Goal: Find specific page/section: Find specific page/section

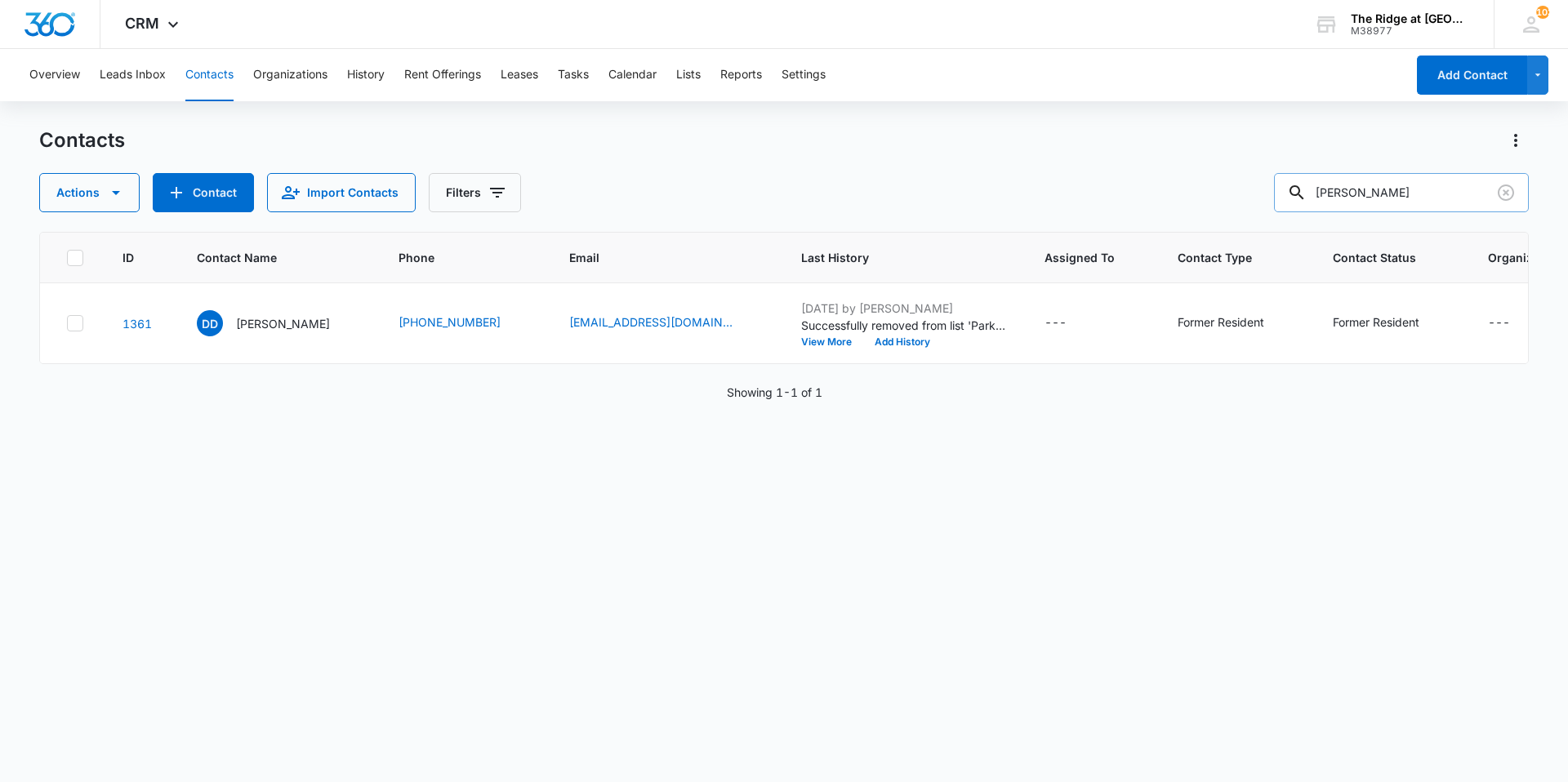
drag, startPoint x: 1330, startPoint y: 201, endPoint x: 1305, endPoint y: 200, distance: 25.0
click at [1305, 200] on div "[PERSON_NAME]" at bounding box center [1402, 193] width 255 height 39
type input "[PERSON_NAME]"
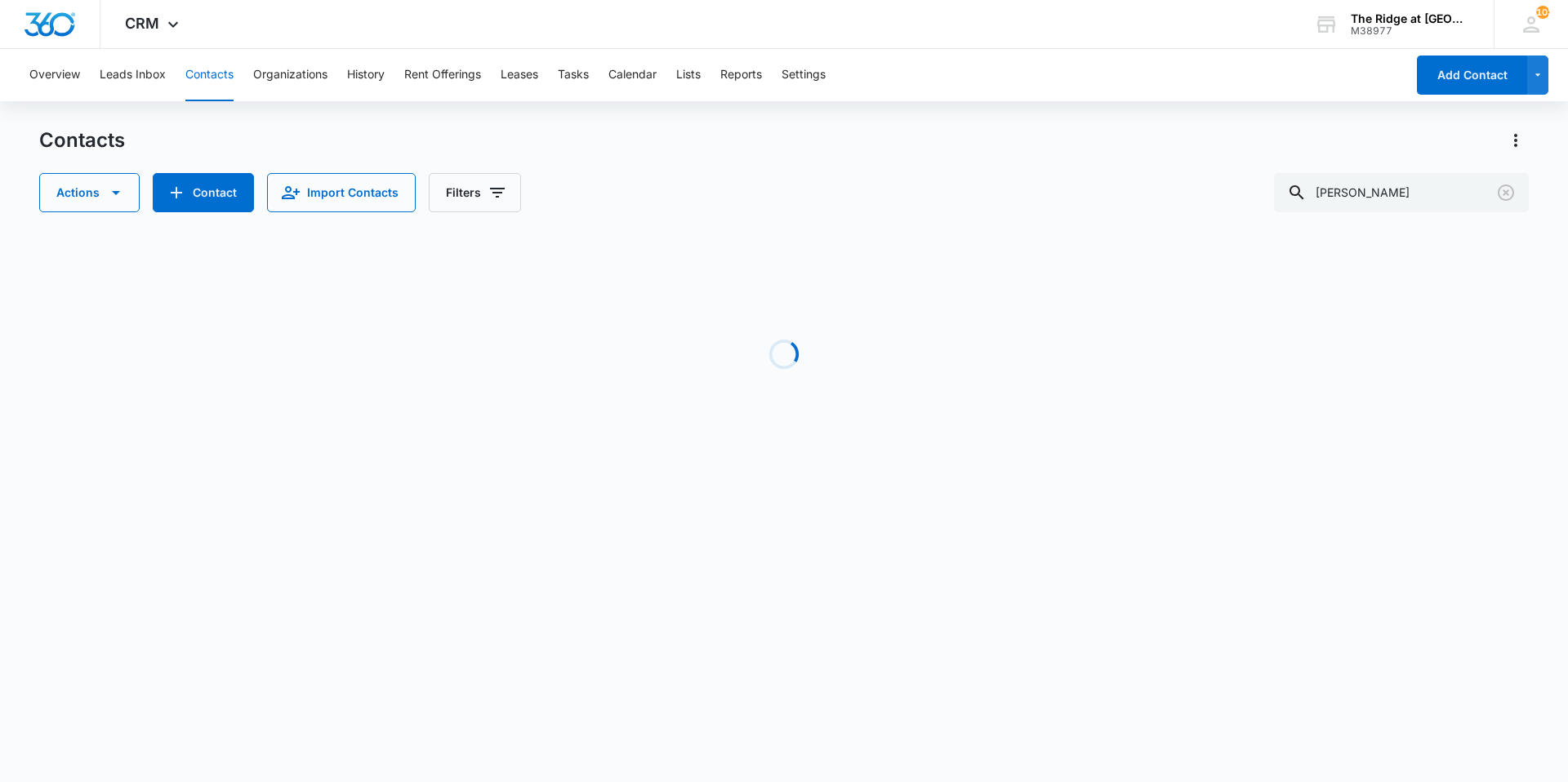
click at [689, 155] on div "Contacts Actions Contact Import Contacts Filters [PERSON_NAME]" at bounding box center [784, 169] width 1490 height 85
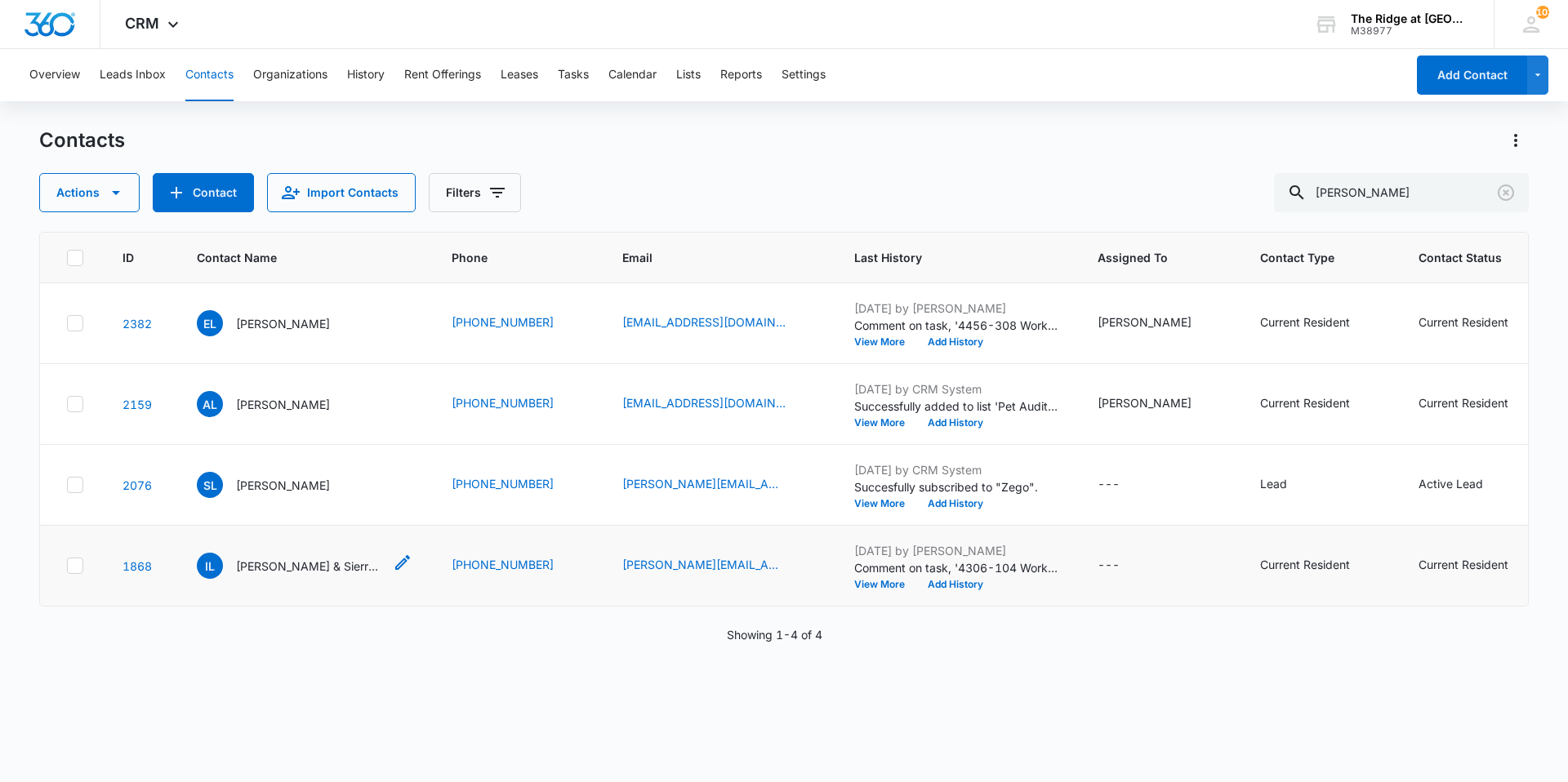
click at [309, 567] on p "[PERSON_NAME] & Sierra Oriz" at bounding box center [309, 567] width 147 height 18
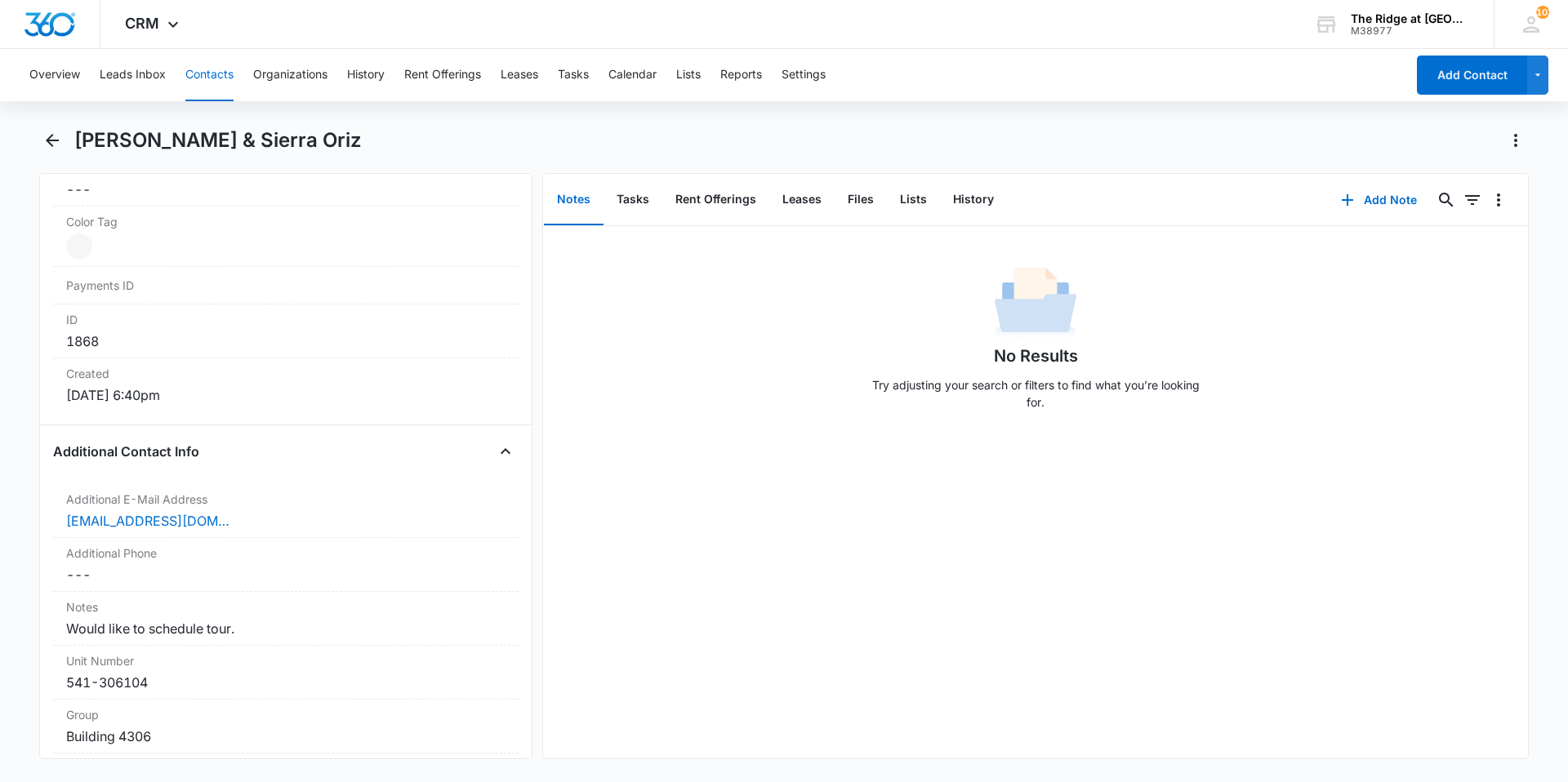
scroll to position [1061, 0]
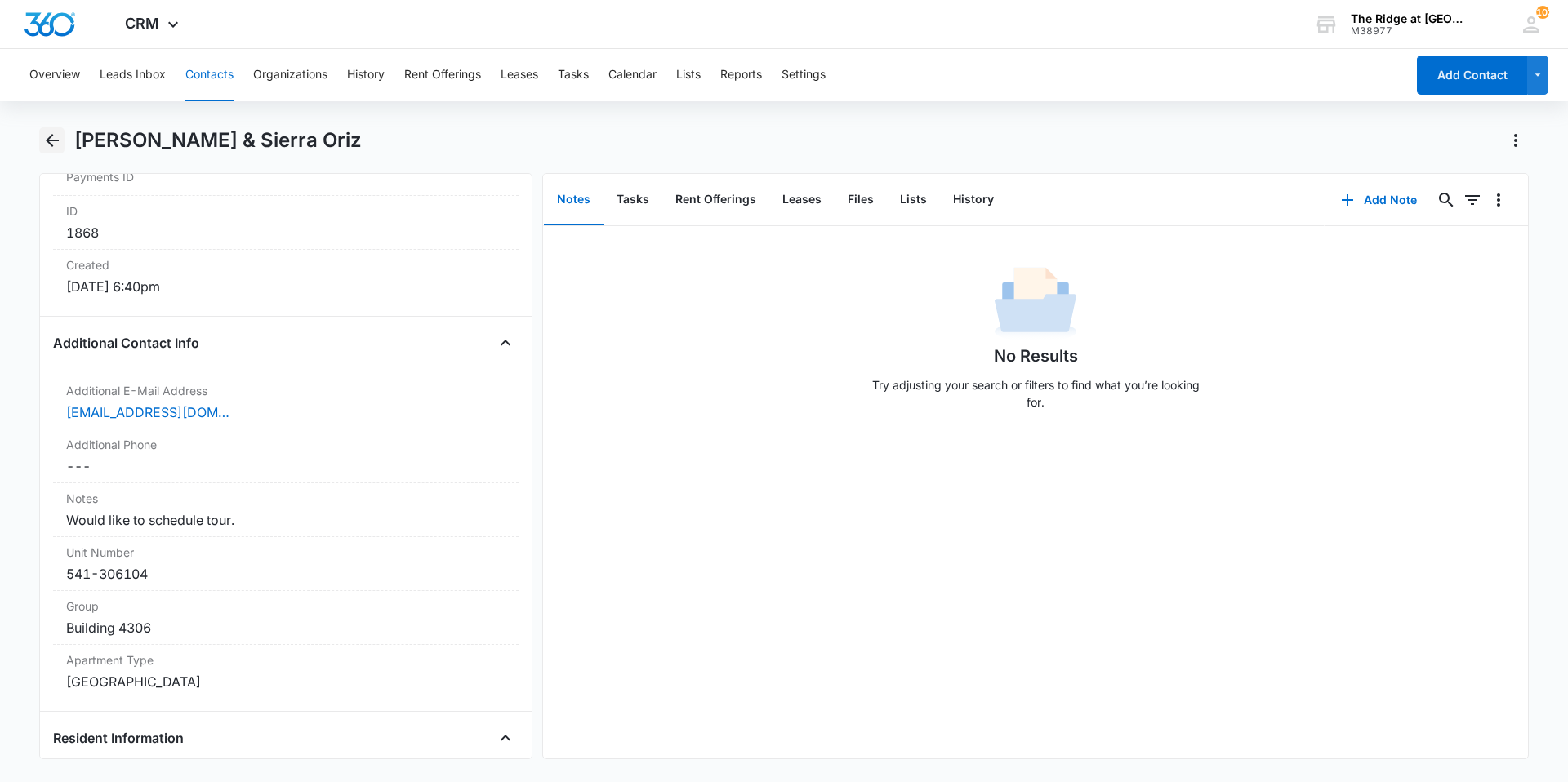
click at [53, 148] on icon "Back" at bounding box center [52, 140] width 19 height 19
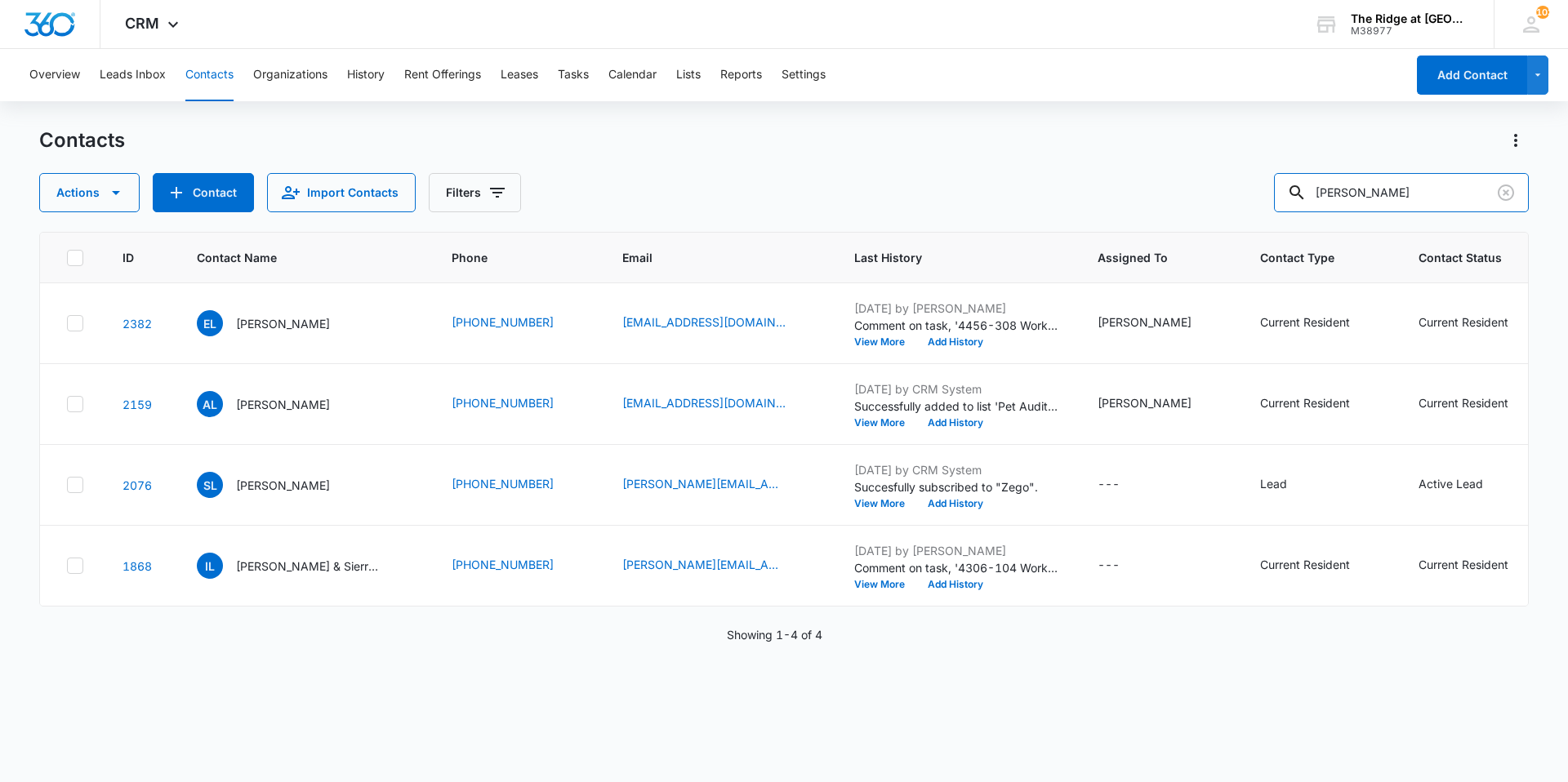
drag, startPoint x: 1334, startPoint y: 191, endPoint x: 1282, endPoint y: 182, distance: 52.8
click at [1306, 190] on div "[PERSON_NAME]" at bounding box center [1402, 193] width 255 height 39
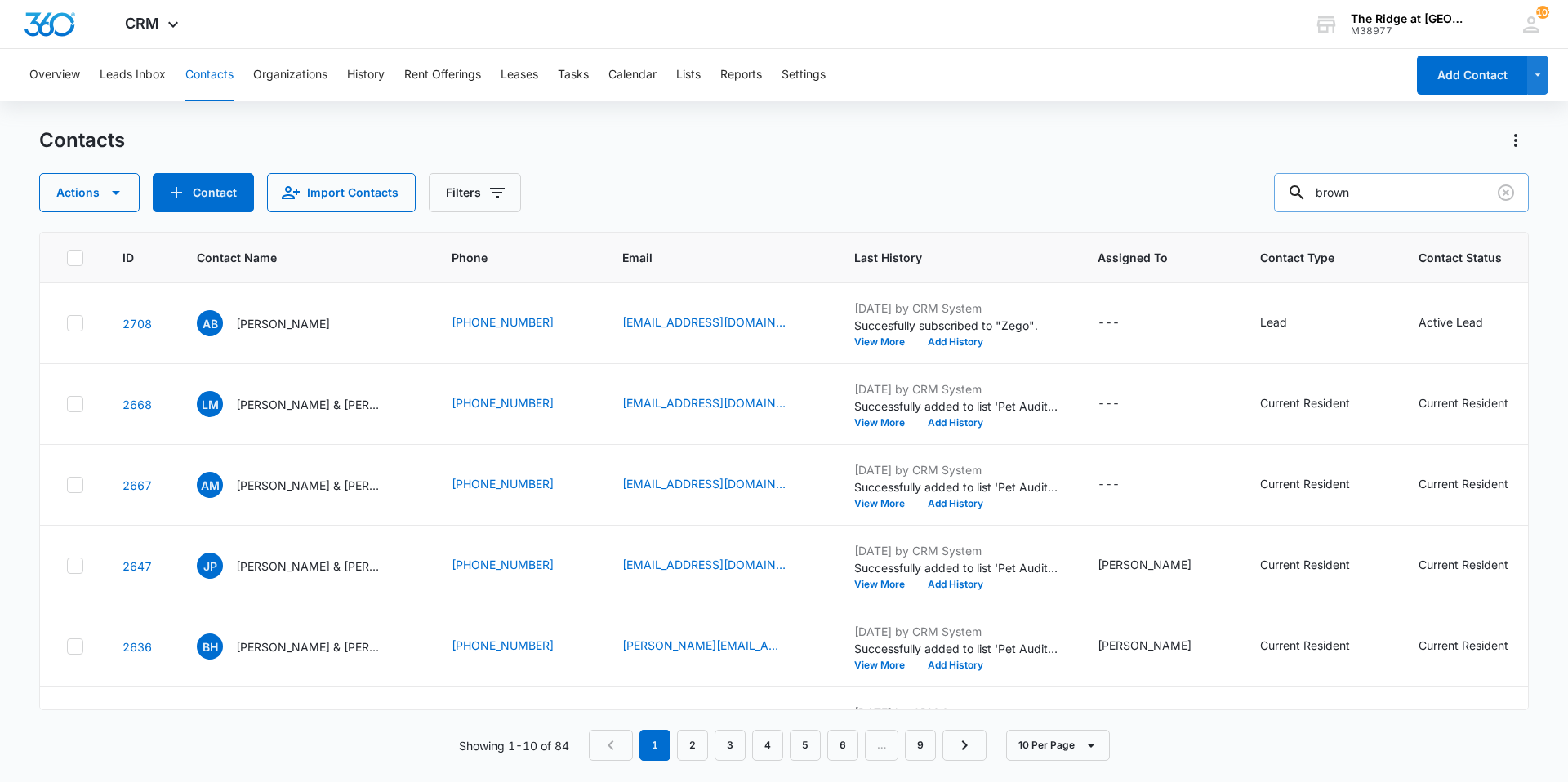
drag, startPoint x: 1372, startPoint y: 199, endPoint x: 1307, endPoint y: 194, distance: 65.2
click at [1307, 194] on div "brown" at bounding box center [1402, 193] width 255 height 39
type input "[PERSON_NAME]"
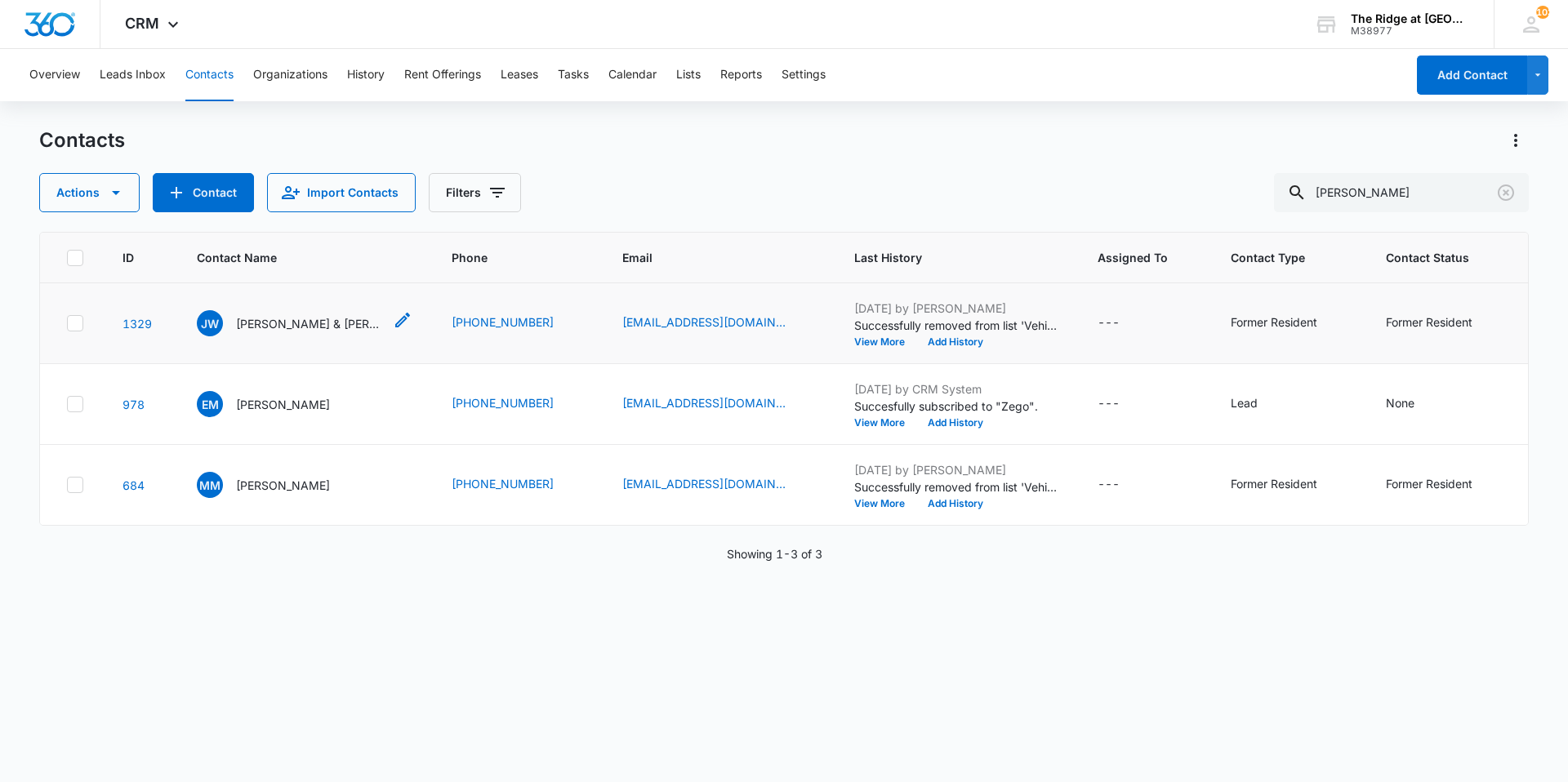
click at [268, 320] on p "[PERSON_NAME] & [PERSON_NAME] & [PERSON_NAME]" at bounding box center [309, 324] width 147 height 18
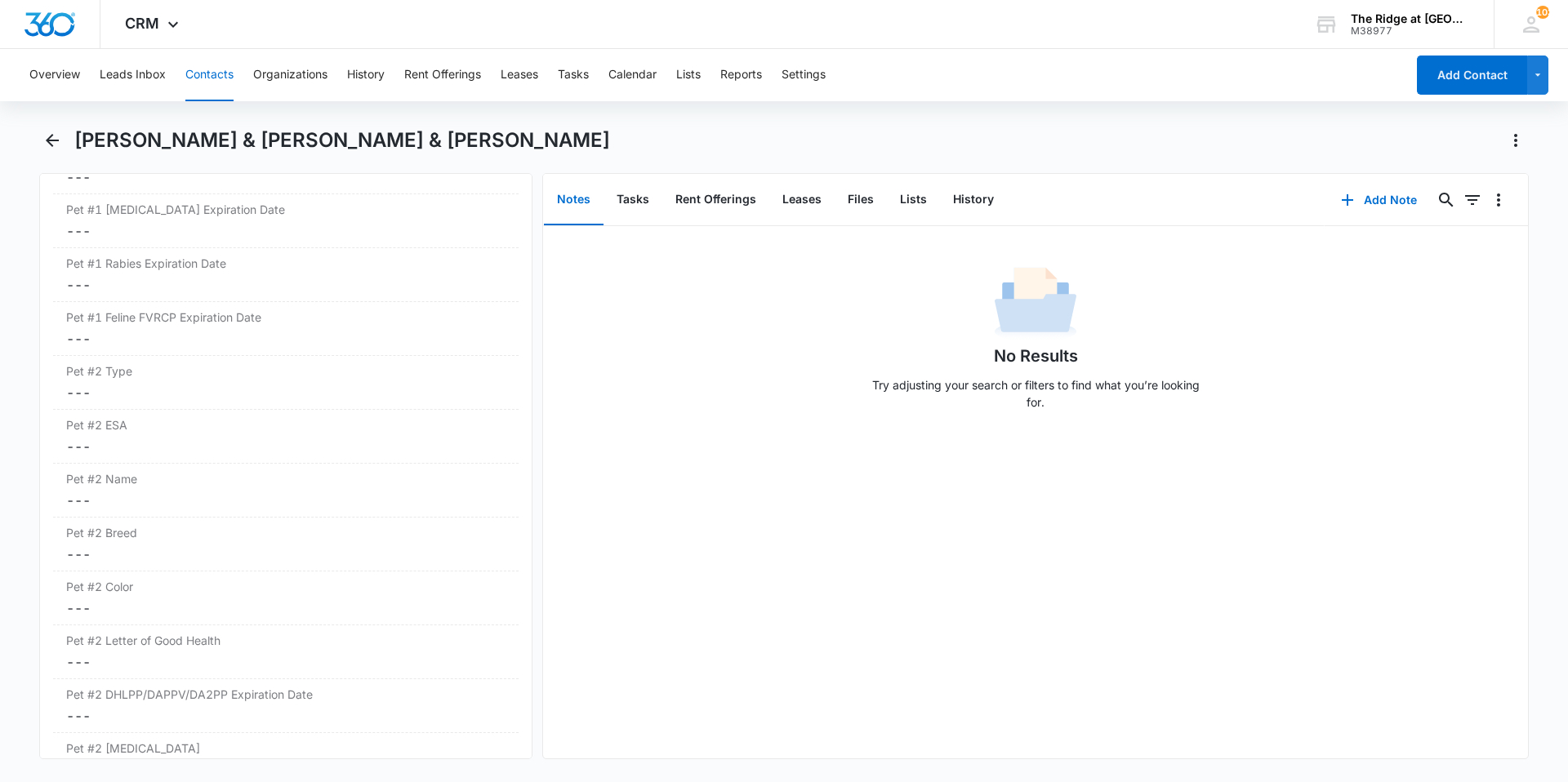
scroll to position [2858, 0]
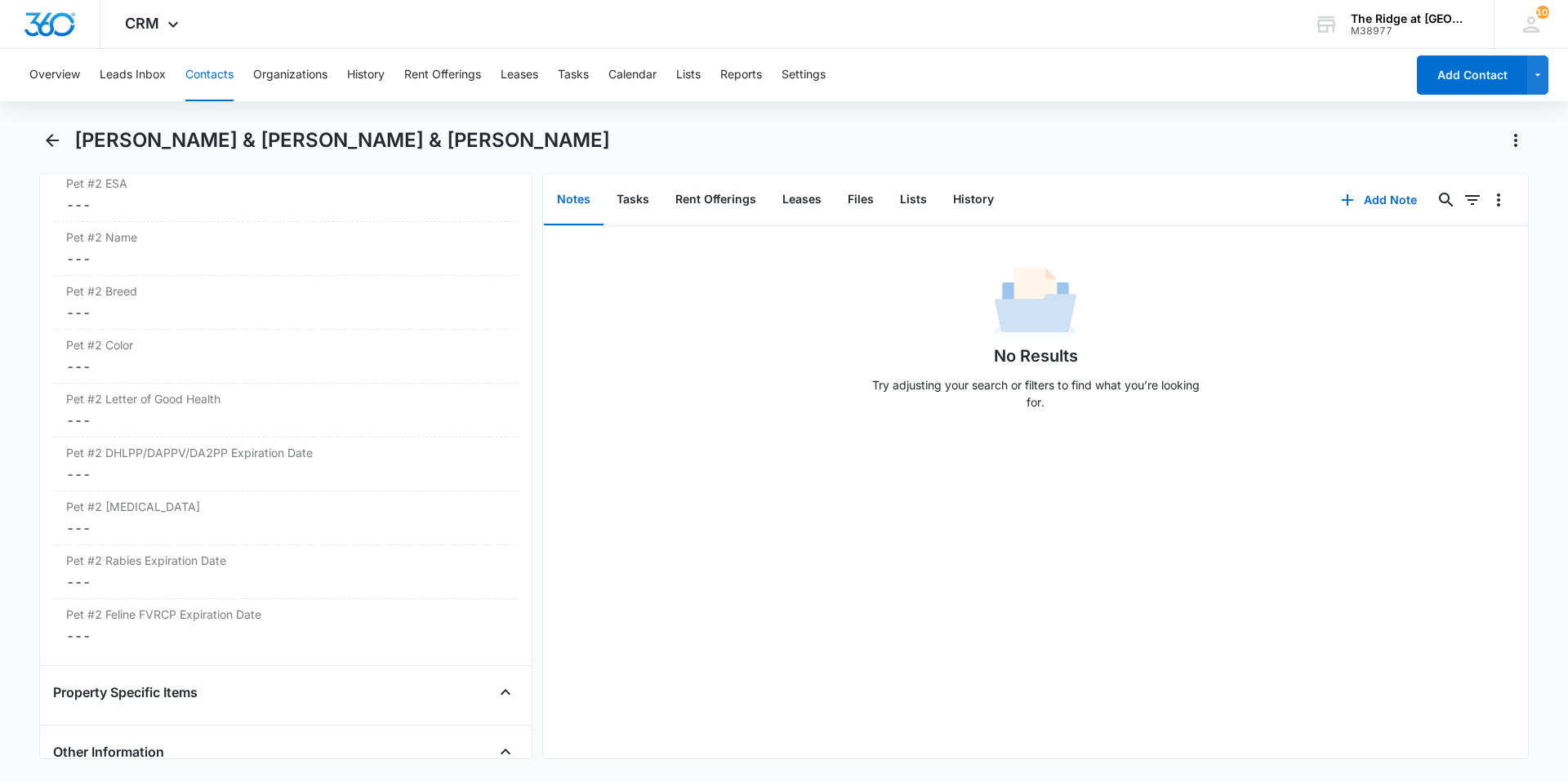
drag, startPoint x: 763, startPoint y: 394, endPoint x: 786, endPoint y: 340, distance: 58.7
click at [763, 394] on div "No Results Try adjusting your search or filters to find what you’re looking for." at bounding box center [1035, 342] width 985 height 162
click at [48, 150] on icon "Back" at bounding box center [52, 140] width 19 height 19
